Goal: Obtain resource: Obtain resource

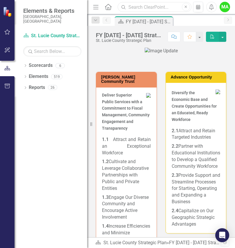
click at [154, 6] on input "text" at bounding box center [155, 7] width 74 height 10
type input "housing"
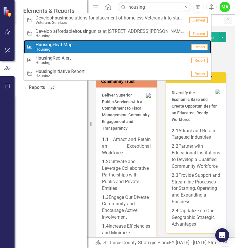
click at [73, 44] on span "Housing Heat Map" at bounding box center [54, 44] width 37 height 5
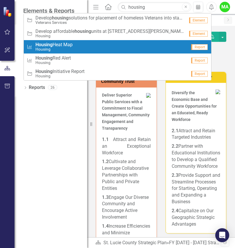
click at [73, 46] on input "text" at bounding box center [52, 51] width 58 height 10
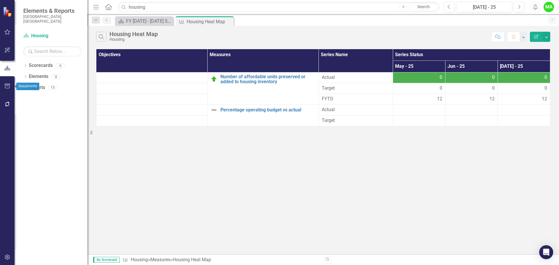
click at [9, 85] on icon "button" at bounding box center [7, 86] width 5 height 5
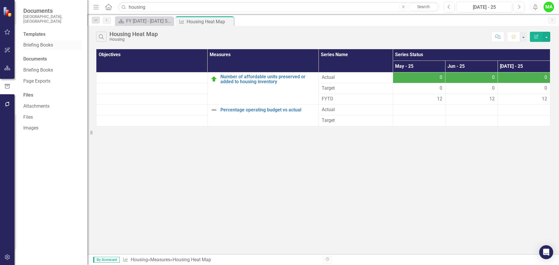
click at [44, 42] on link "Briefing Books" at bounding box center [52, 45] width 58 height 7
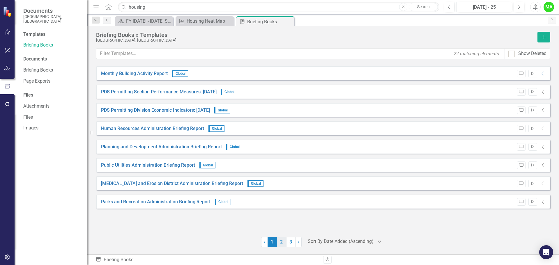
click at [235, 245] on link "2" at bounding box center [281, 242] width 9 height 10
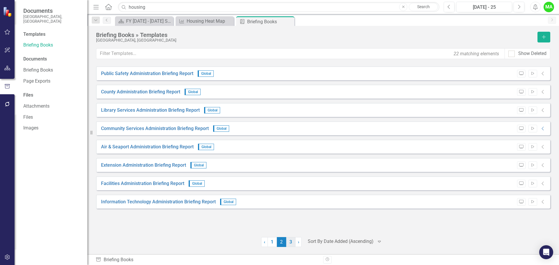
click at [235, 245] on link "3" at bounding box center [290, 242] width 9 height 10
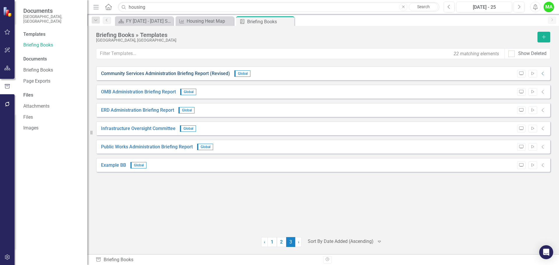
click at [190, 73] on link "Community Services Administration Briefing Report (Revised)" at bounding box center [165, 73] width 129 height 7
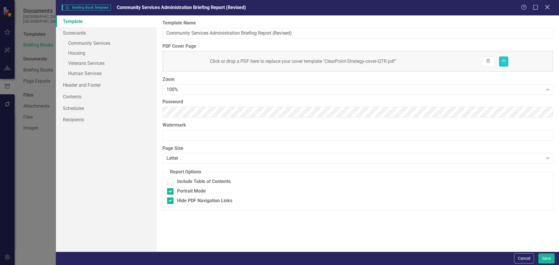
click at [235, 7] on icon "Close" at bounding box center [546, 7] width 7 height 6
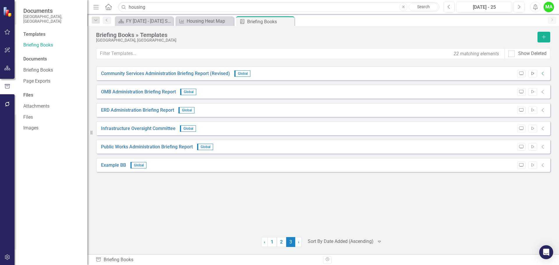
click at [235, 72] on icon "button" at bounding box center [532, 73] width 3 height 3
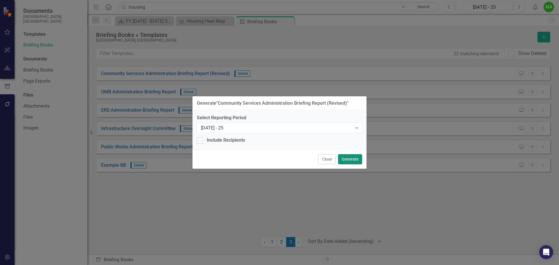
click at [235, 159] on button "Generate" at bounding box center [350, 159] width 24 height 10
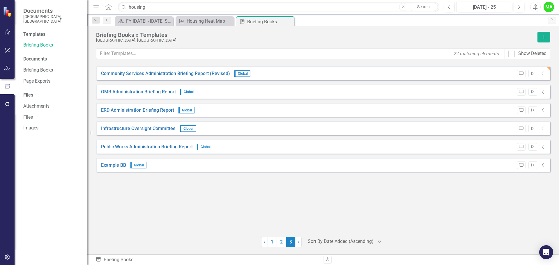
click at [235, 74] on icon "Preview" at bounding box center [521, 73] width 4 height 3
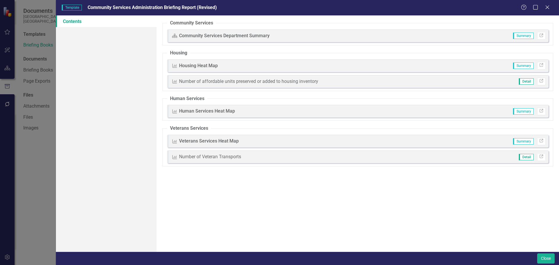
click at [235, 81] on span "Detail" at bounding box center [526, 81] width 15 height 6
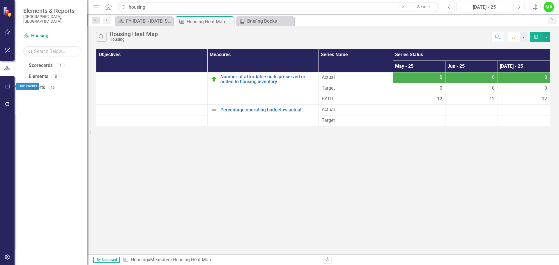
click at [8, 85] on icon "button" at bounding box center [7, 86] width 6 height 5
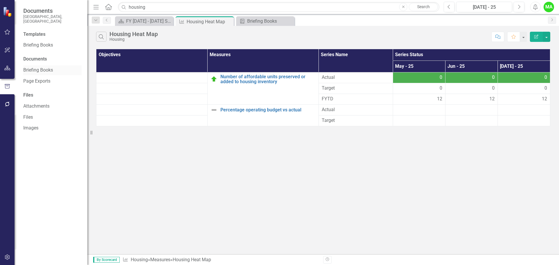
click at [36, 67] on link "Briefing Books" at bounding box center [52, 70] width 58 height 7
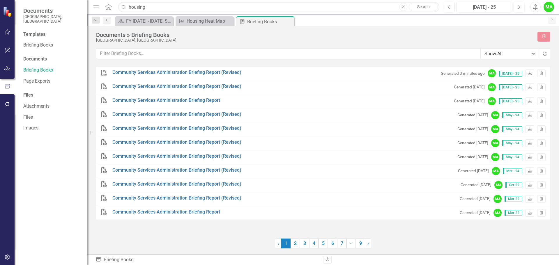
click at [235, 72] on icon "Download" at bounding box center [529, 73] width 4 height 3
